Goal: Task Accomplishment & Management: Use online tool/utility

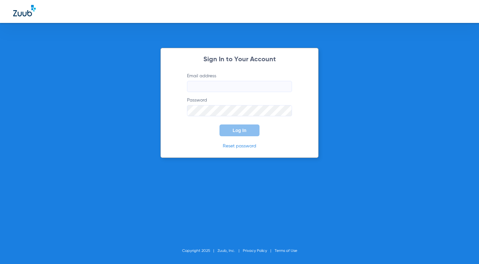
type input "[EMAIL_ADDRESS][DOMAIN_NAME]"
click at [249, 128] on button "Log In" at bounding box center [239, 131] width 40 height 12
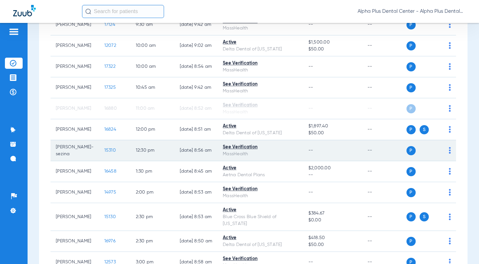
scroll to position [182, 0]
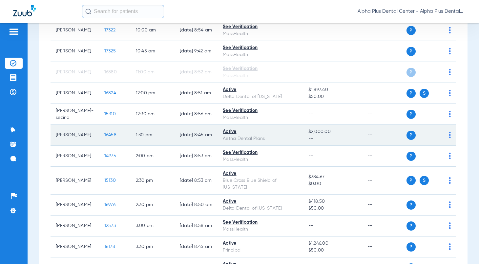
click at [104, 137] on span "16458" at bounding box center [110, 135] width 12 height 5
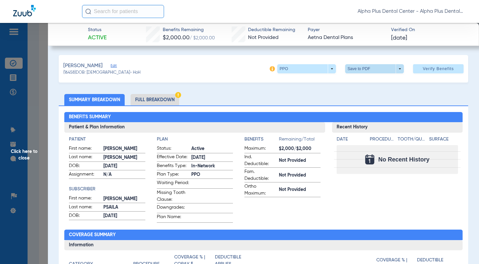
click at [372, 69] on span at bounding box center [374, 69] width 16 height 16
click at [366, 81] on span "Save to PDF" at bounding box center [371, 82] width 26 height 5
click at [26, 153] on span "Click here to close" at bounding box center [24, 155] width 48 height 264
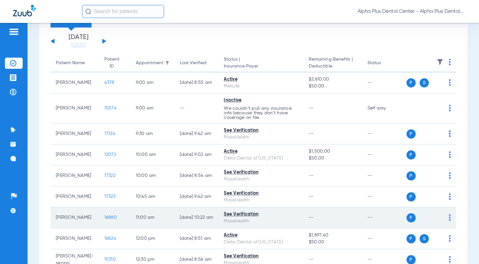
scroll to position [0, 0]
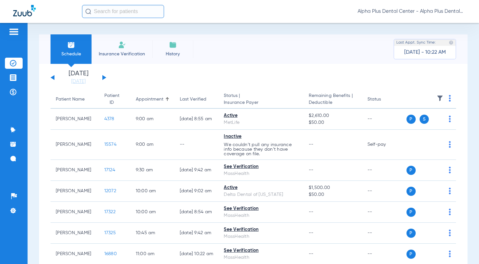
click at [104, 77] on button at bounding box center [104, 77] width 4 height 5
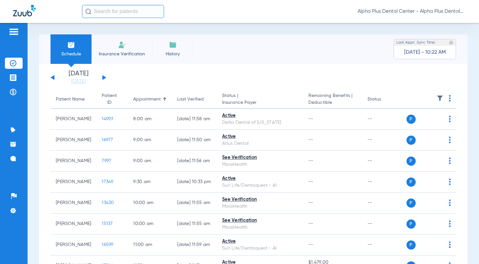
click at [448, 96] on img at bounding box center [449, 98] width 2 height 7
click at [430, 120] on button "Verify All" at bounding box center [418, 124] width 51 height 13
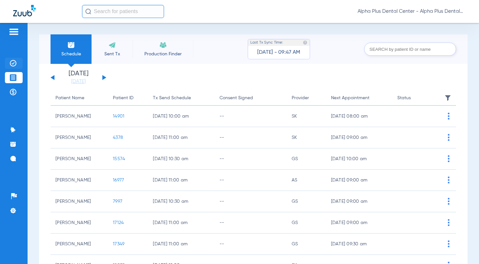
click at [13, 65] on img at bounding box center [13, 63] width 7 height 7
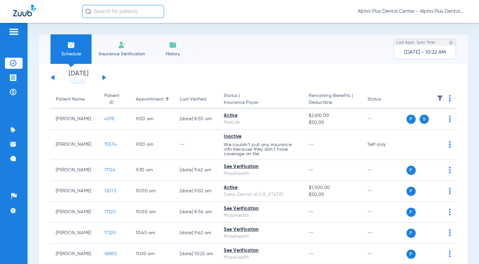
click at [104, 76] on button at bounding box center [104, 77] width 4 height 5
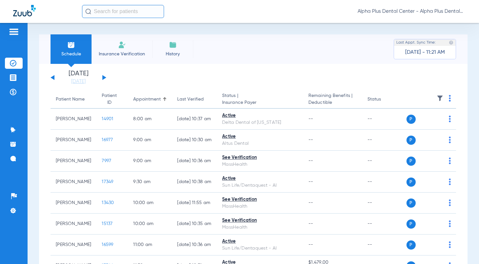
click at [103, 79] on button at bounding box center [104, 77] width 4 height 5
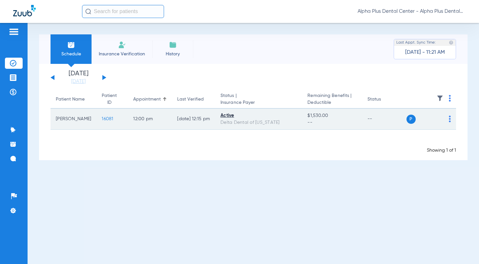
click at [449, 118] on img at bounding box center [449, 119] width 2 height 7
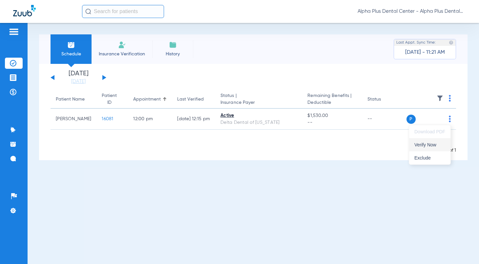
click at [438, 145] on span "Verify Now" at bounding box center [429, 145] width 31 height 5
click at [104, 77] on button at bounding box center [104, 77] width 4 height 5
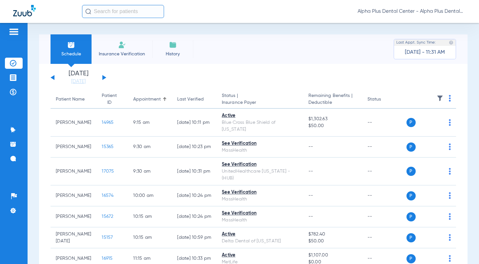
click at [448, 96] on img at bounding box center [449, 98] width 2 height 7
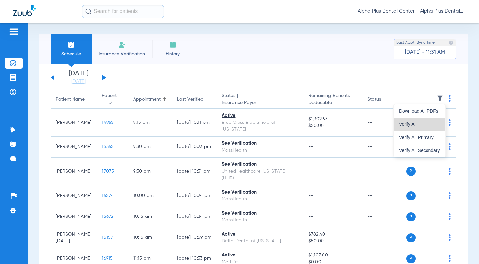
click at [430, 120] on button "Verify All" at bounding box center [418, 124] width 51 height 13
